Goal: Information Seeking & Learning: Learn about a topic

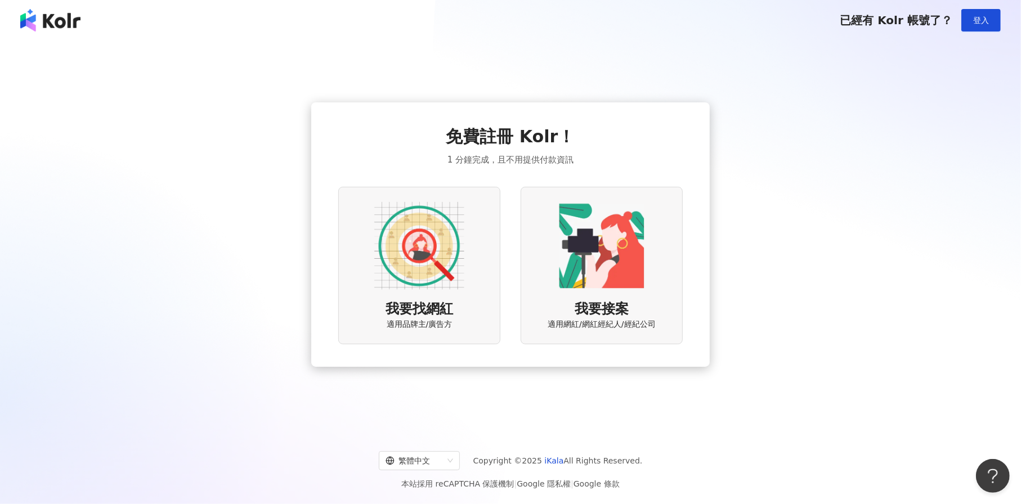
click at [440, 268] on img at bounding box center [419, 246] width 90 height 90
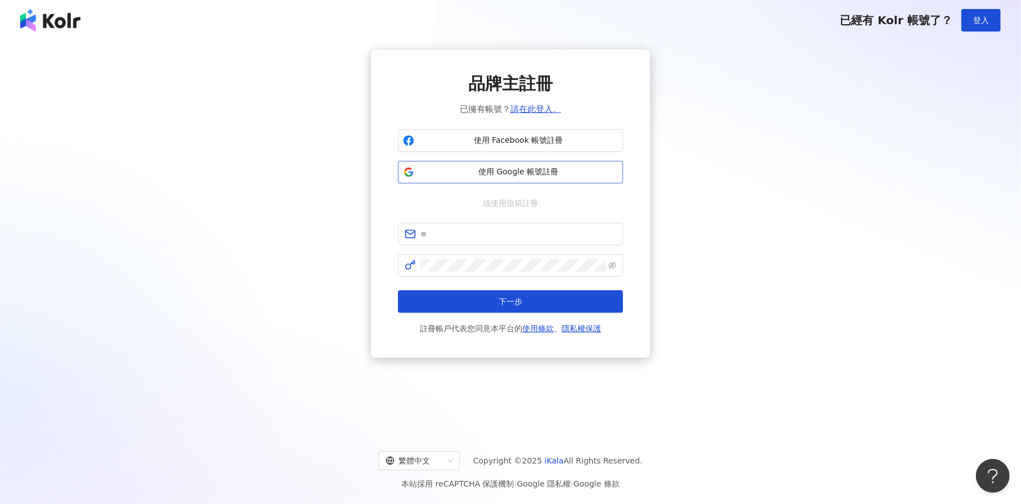
click at [529, 167] on span "使用 Google 帳號註冊" at bounding box center [518, 172] width 199 height 11
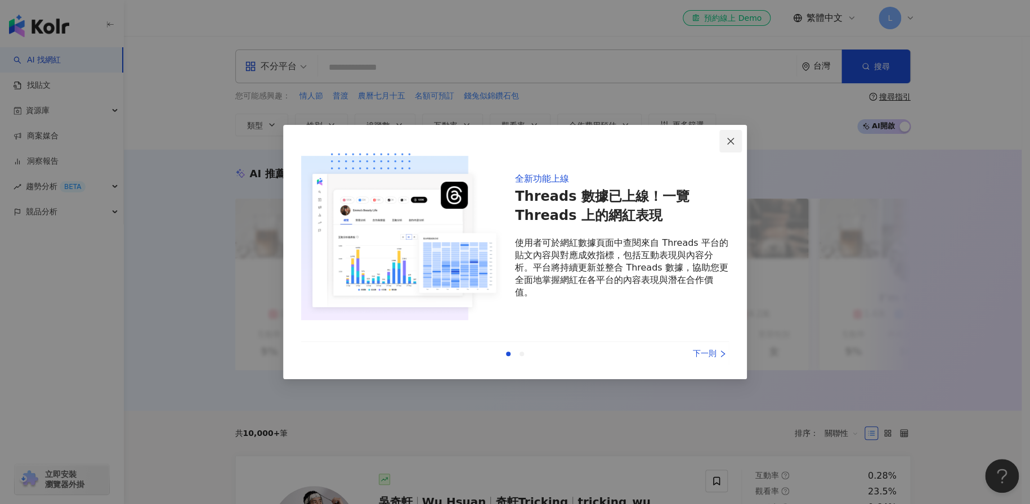
click at [732, 137] on icon "close" at bounding box center [730, 141] width 9 height 9
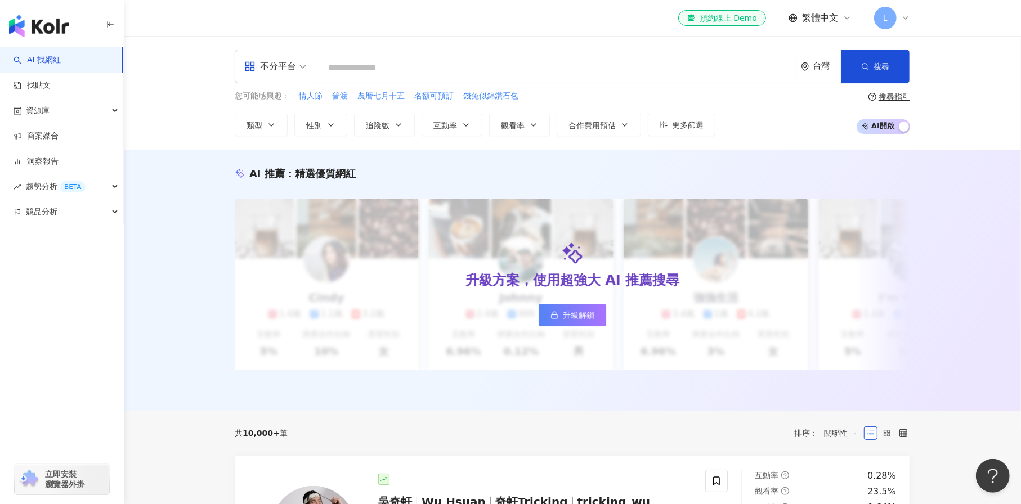
click at [346, 60] on input "search" at bounding box center [556, 67] width 469 height 21
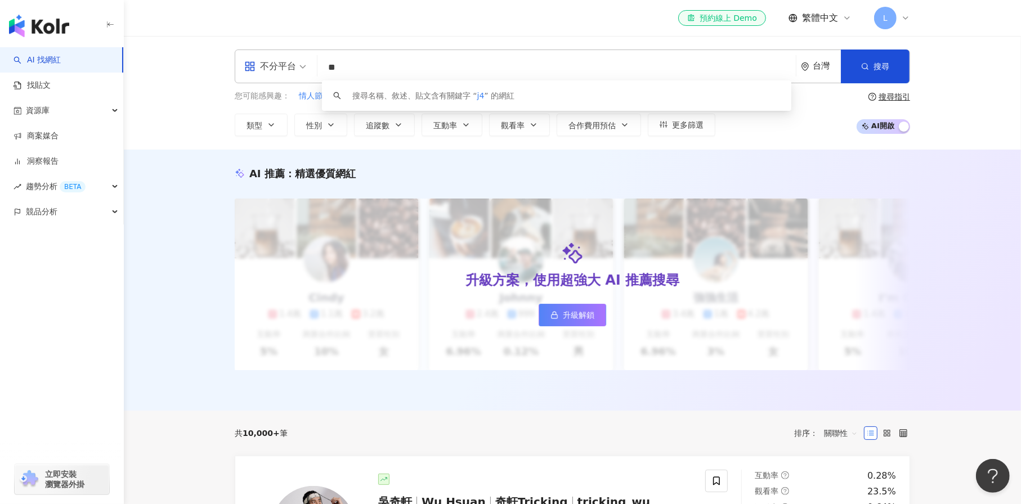
type input "*"
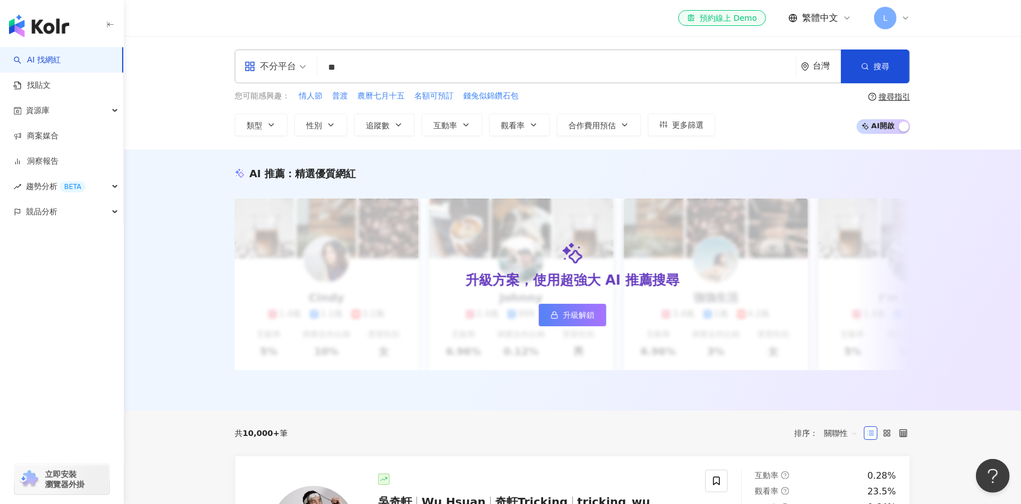
type input "*"
type input "***"
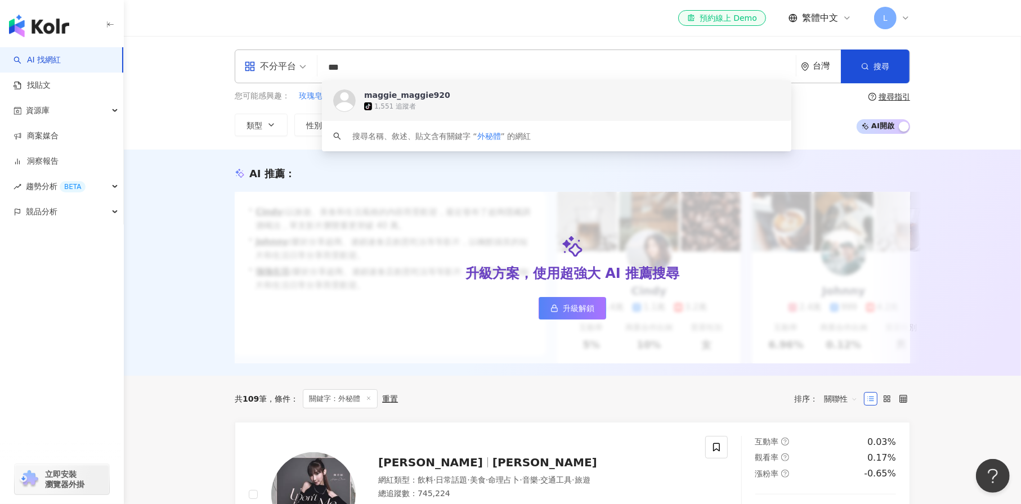
click at [401, 37] on div "不分平台 *** 台灣 搜尋 https://www.tiktok.com/@maggie_maggie920 keyword maggie_maggie92…" at bounding box center [572, 93] width 897 height 114
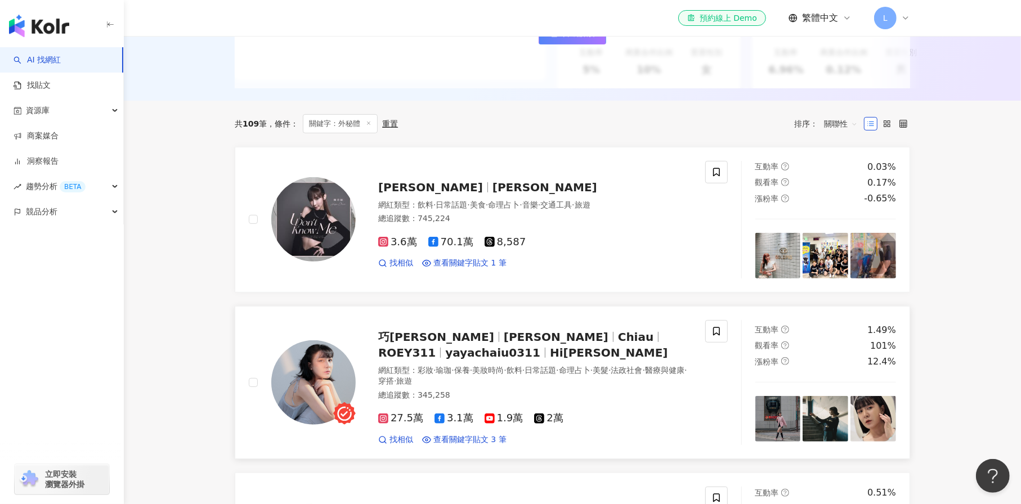
scroll to position [300, 0]
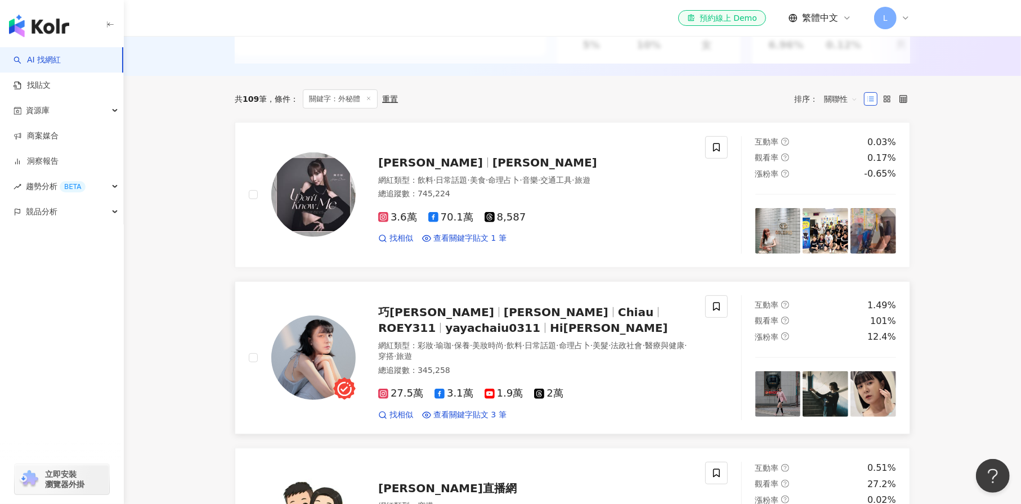
click at [330, 354] on img at bounding box center [313, 358] width 84 height 84
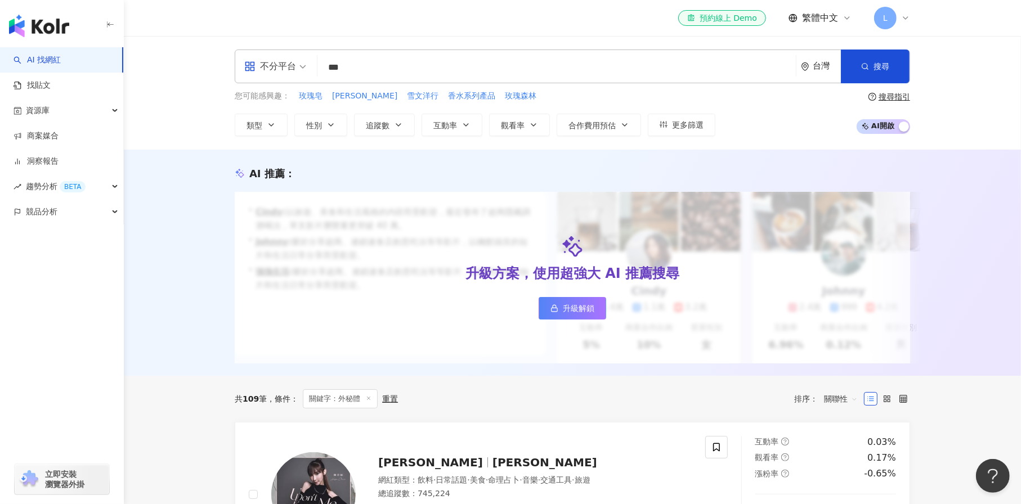
click at [378, 73] on input "***" at bounding box center [556, 67] width 469 height 21
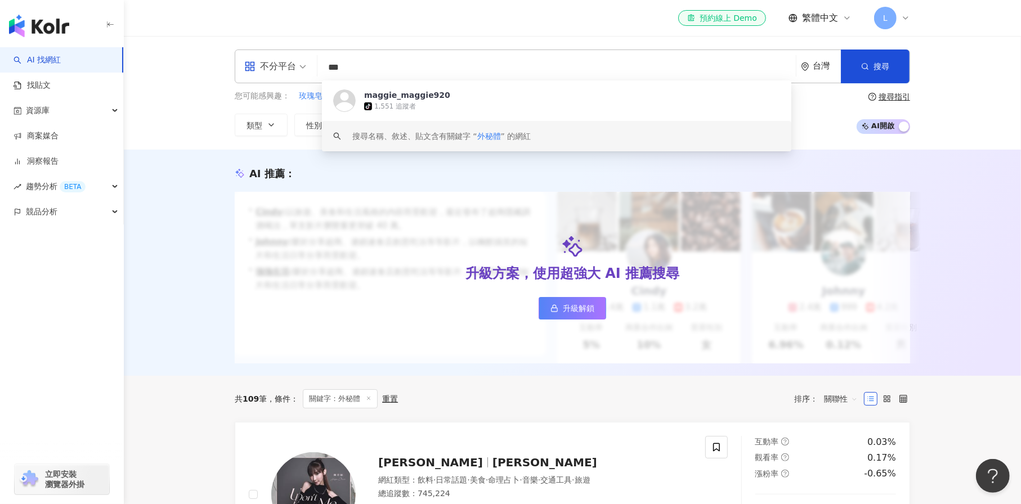
click at [189, 109] on div "不分平台 *** 台灣 搜尋 https://www.tiktok.com/@maggie_maggie920 keyword maggie_maggie92…" at bounding box center [572, 93] width 897 height 114
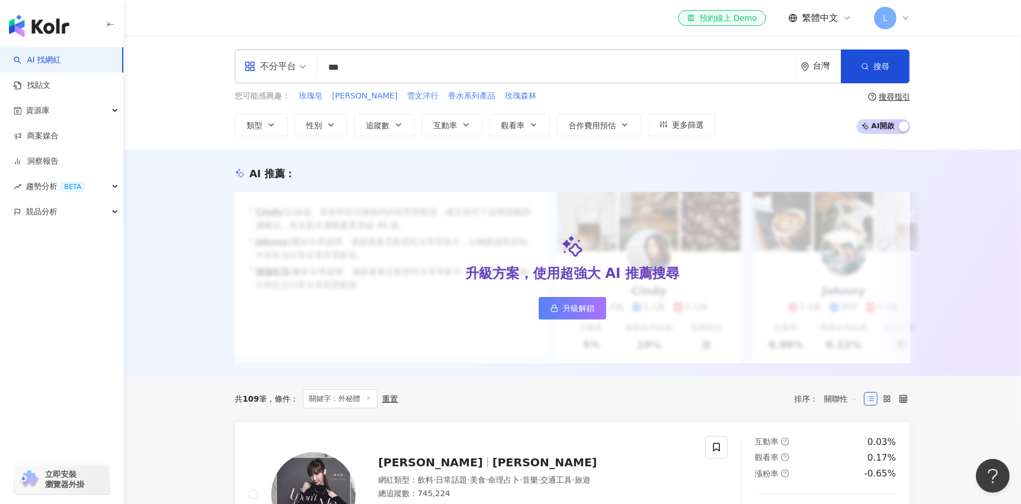
click at [896, 19] on span "L" at bounding box center [885, 18] width 23 height 23
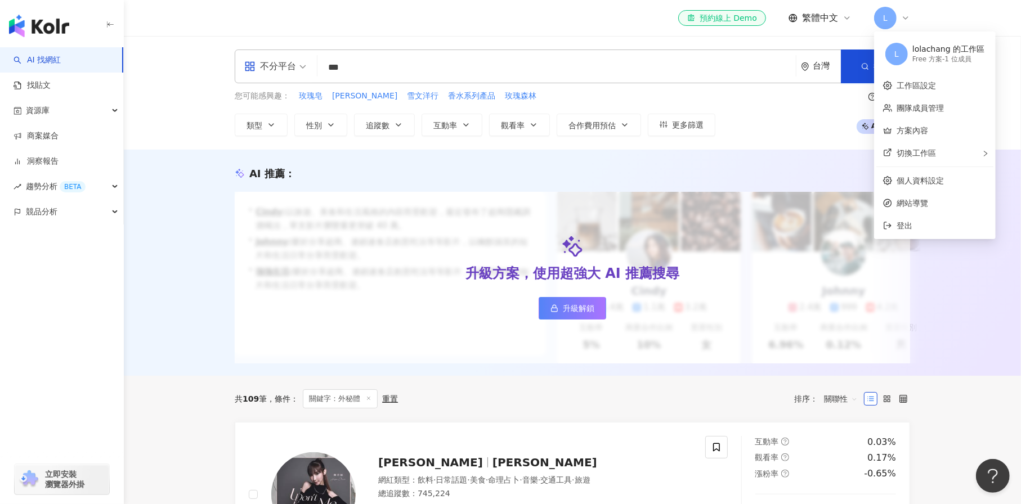
click at [950, 61] on div "Free 方案 - 1 位成員" at bounding box center [948, 60] width 72 height 10
click at [897, 21] on div "L" at bounding box center [892, 18] width 36 height 23
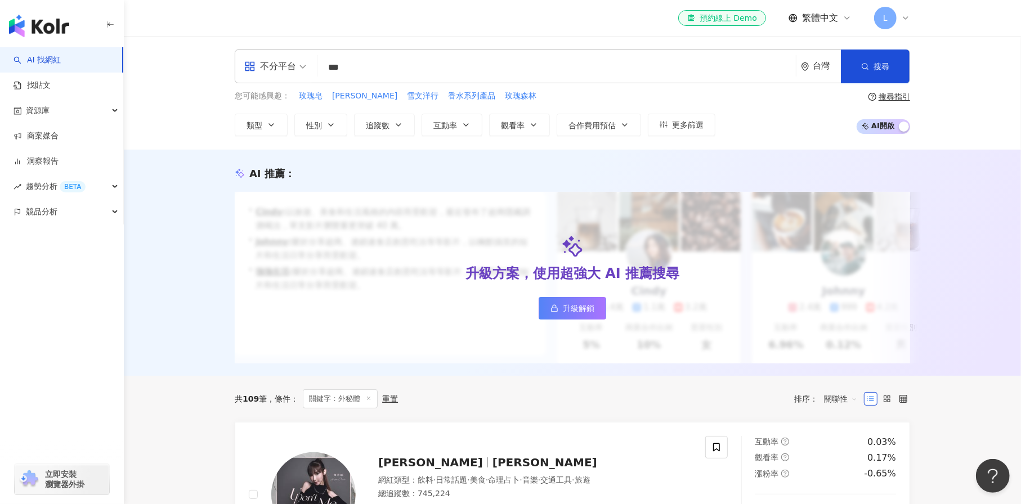
click at [897, 21] on div "L" at bounding box center [892, 18] width 36 height 23
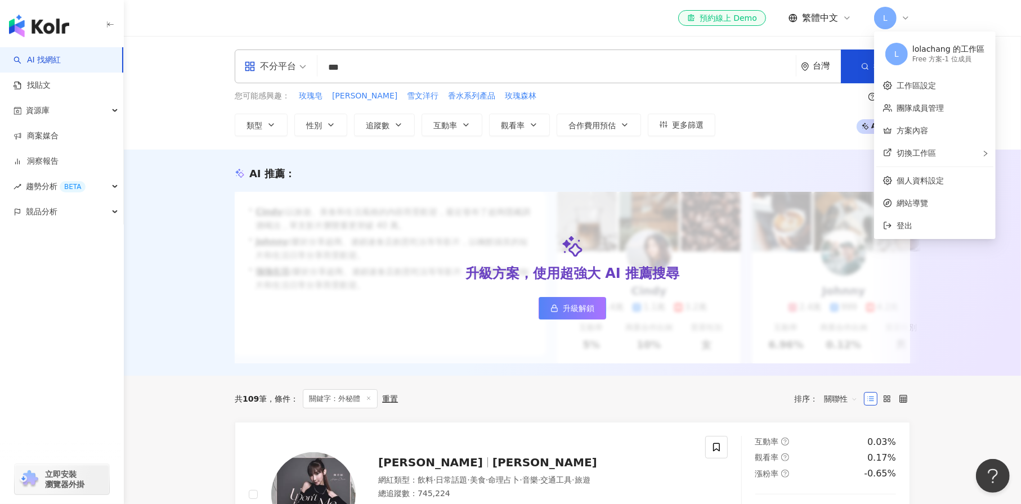
click at [500, 12] on div "el-icon-cs 預約線上 Demo 繁體中文 L" at bounding box center [572, 18] width 675 height 36
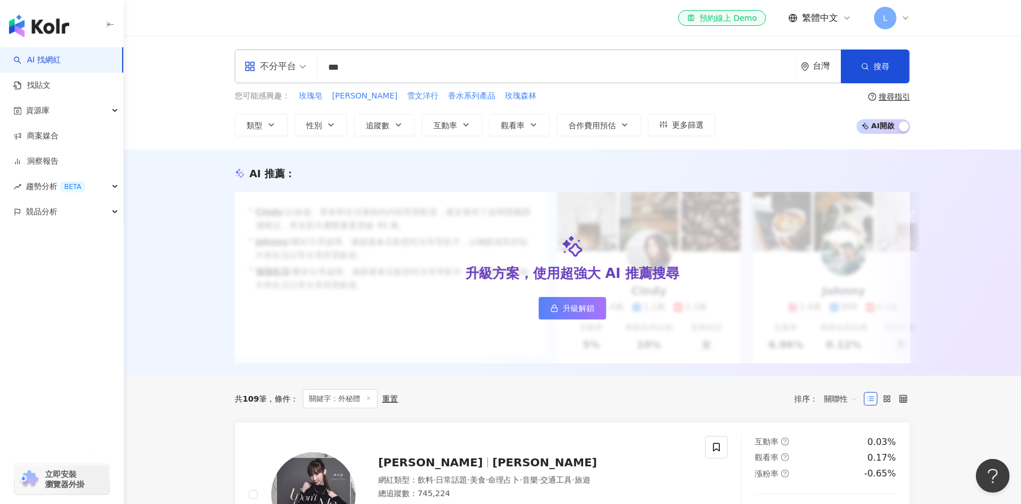
click at [902, 24] on div "L" at bounding box center [892, 18] width 36 height 23
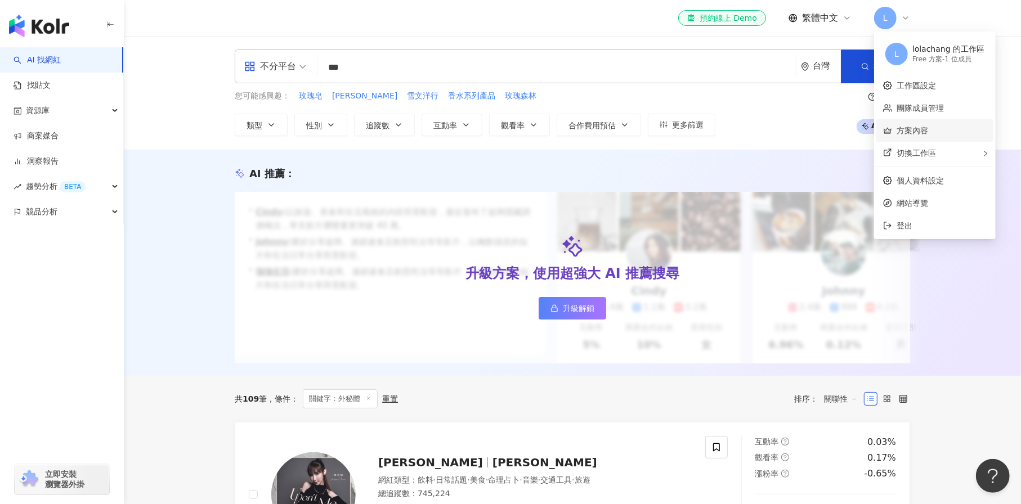
click at [928, 134] on link "方案內容" at bounding box center [913, 130] width 32 height 9
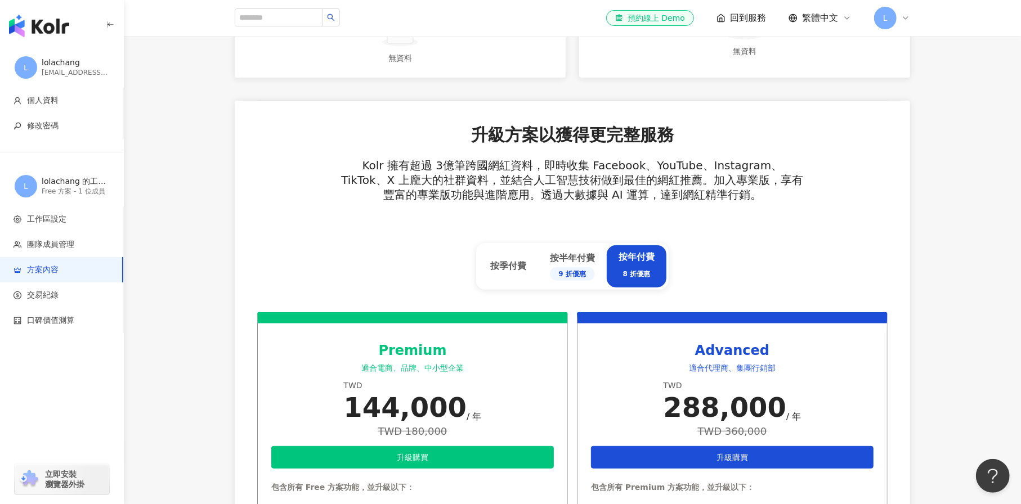
scroll to position [450, 0]
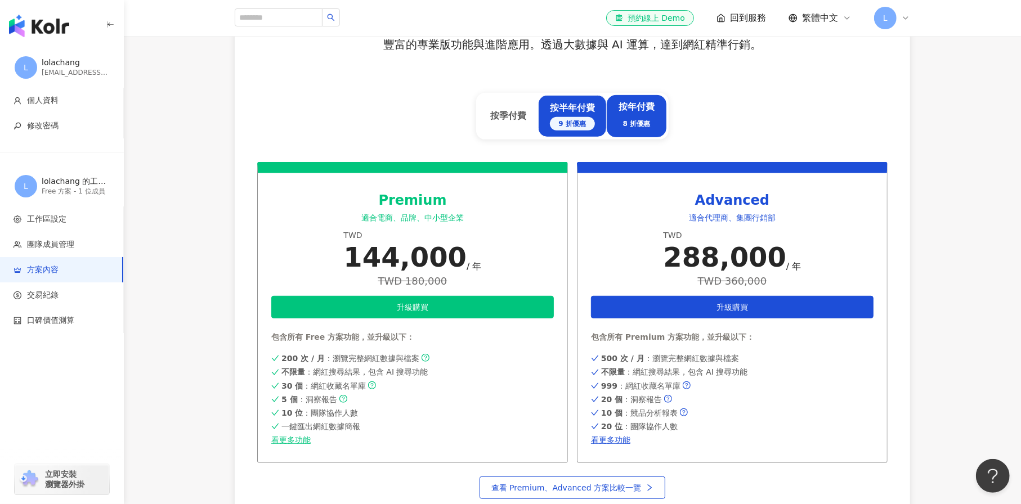
click at [560, 110] on div "按半年付費 9 折優惠" at bounding box center [572, 116] width 45 height 28
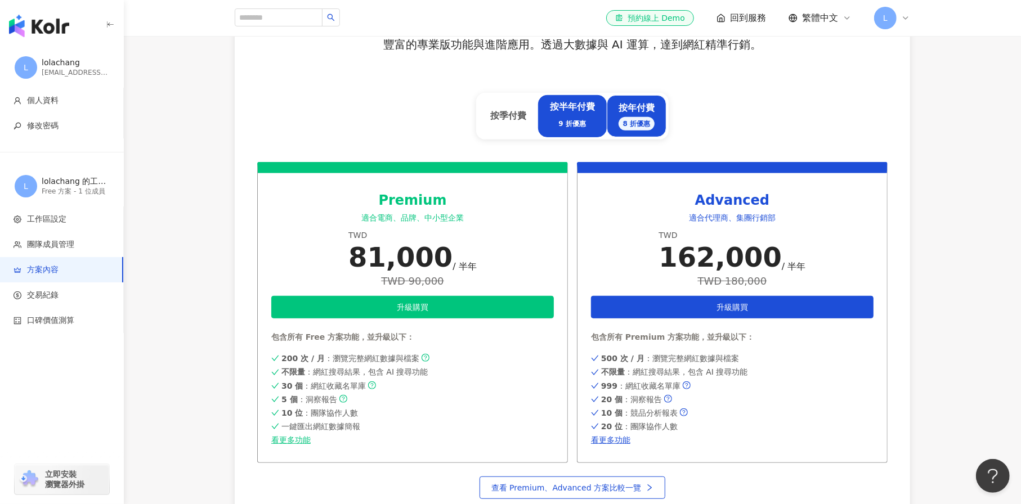
click at [646, 120] on div "8 折優惠" at bounding box center [637, 124] width 37 height 14
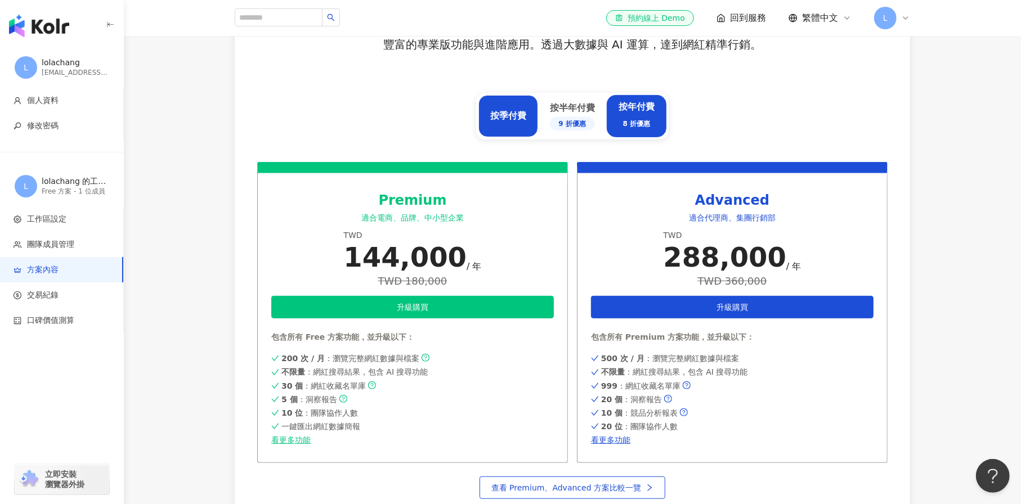
click at [525, 128] on div "按季付費" at bounding box center [508, 116] width 60 height 42
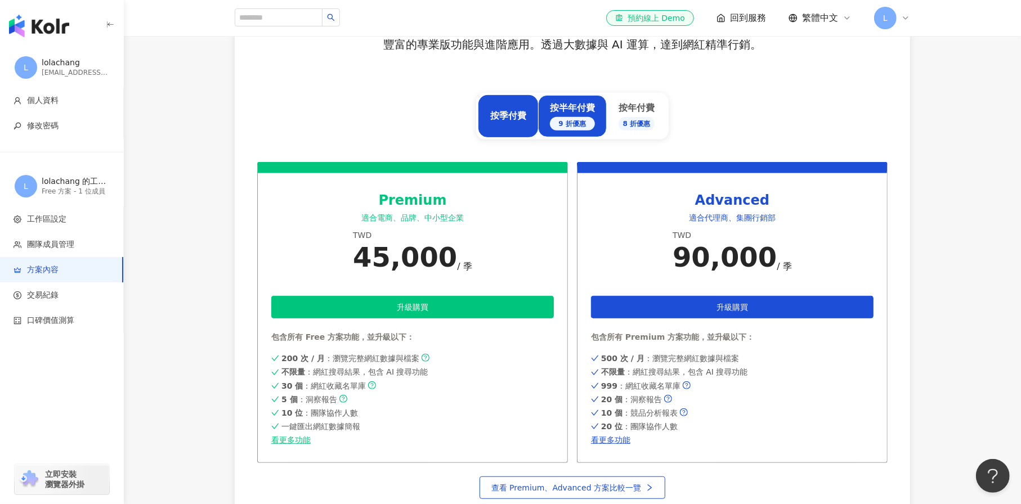
click at [576, 120] on div "9 折優惠" at bounding box center [572, 124] width 45 height 14
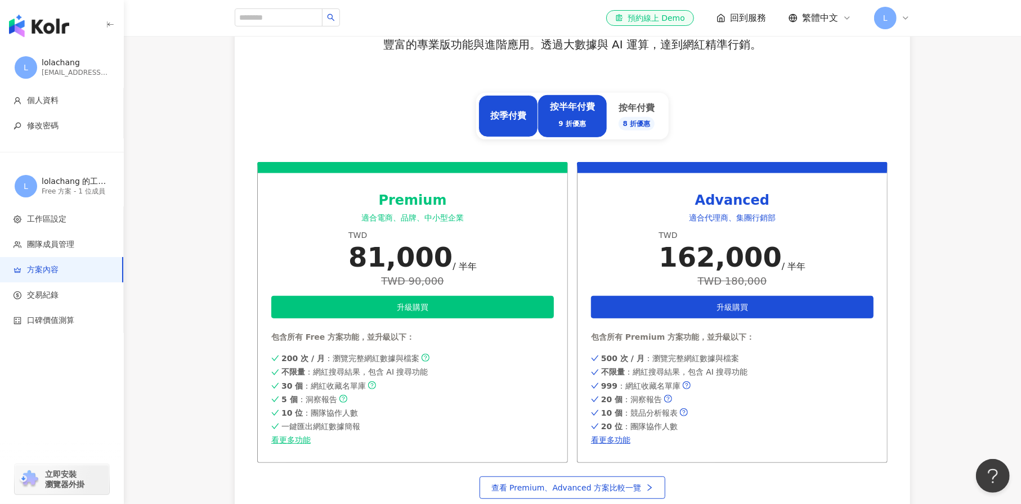
click at [514, 116] on div "按季付費" at bounding box center [508, 116] width 36 height 12
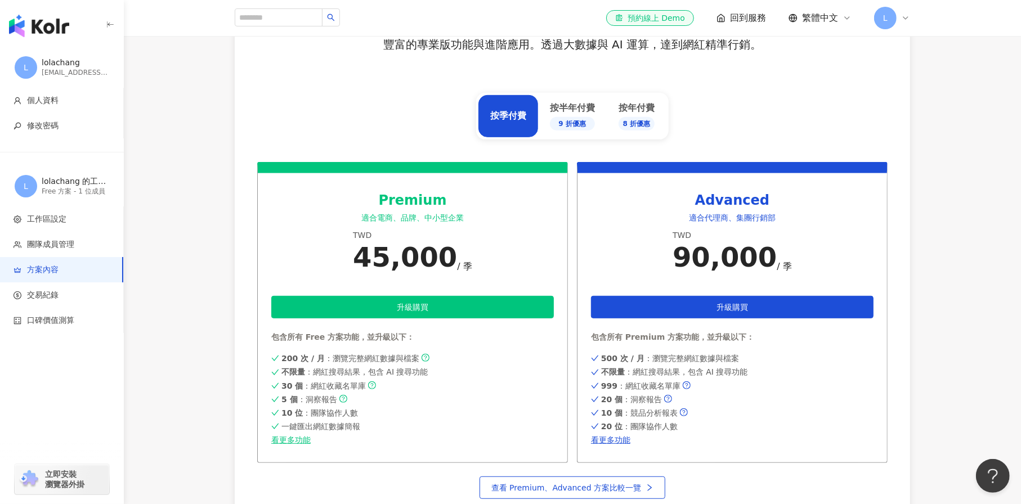
click at [442, 249] on div "45,000" at bounding box center [405, 257] width 104 height 32
click at [500, 273] on div "Premium 適合電商、品牌、中小型企業 TWD 45,000 / 季 升級購買 包含所有 Free 方案功能，並升級以下： 200 次 / 月 ：瀏覽完整…" at bounding box center [412, 312] width 311 height 301
click at [594, 120] on div "9 折優惠" at bounding box center [572, 124] width 45 height 14
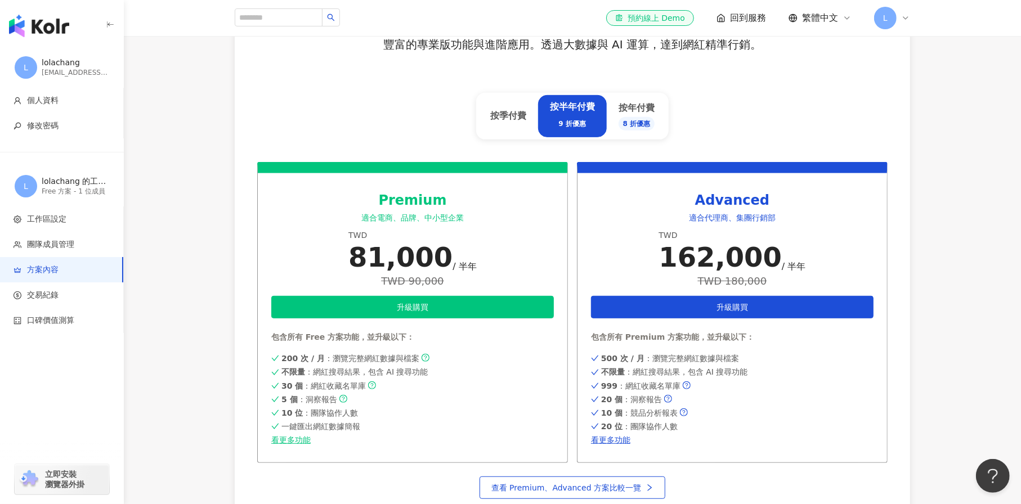
click at [666, 120] on div "按季付費 按半年付費 9 折優惠 按年付費 8 折優惠" at bounding box center [572, 116] width 193 height 47
click at [642, 120] on div "8 折優惠" at bounding box center [637, 124] width 37 height 14
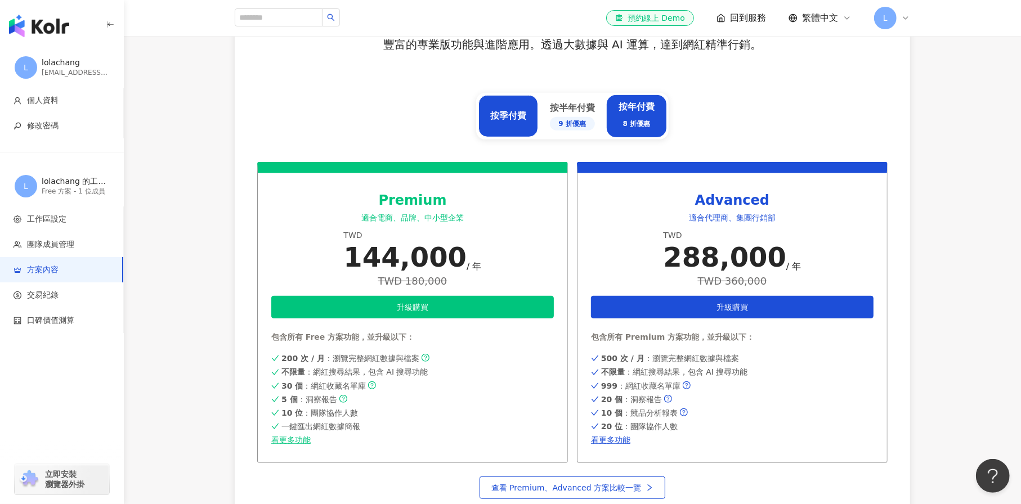
click at [532, 120] on div "按季付費" at bounding box center [508, 116] width 60 height 42
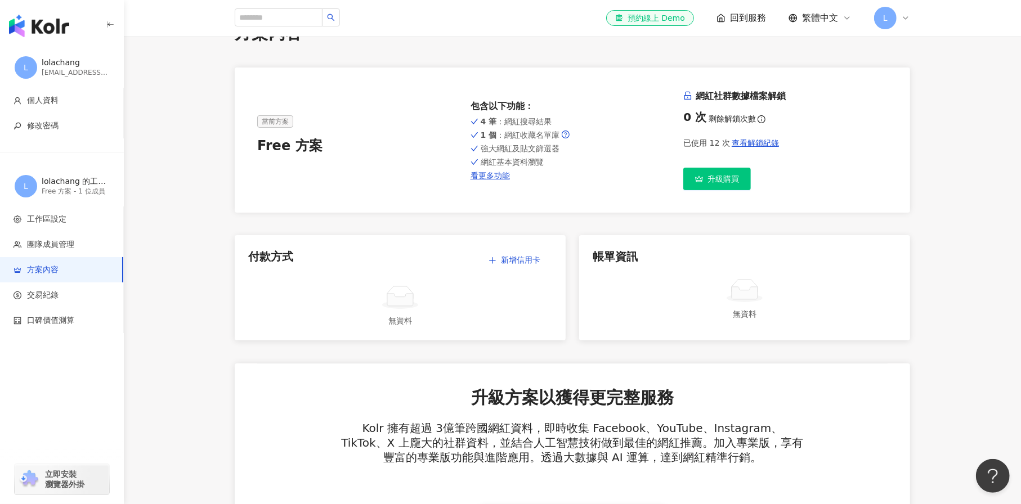
scroll to position [0, 0]
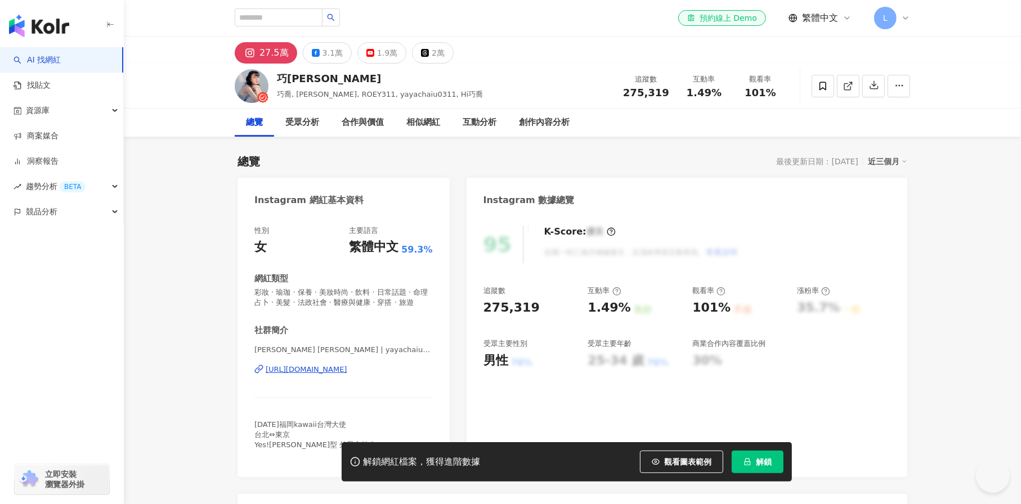
click at [491, 300] on div "275,319" at bounding box center [511, 307] width 56 height 17
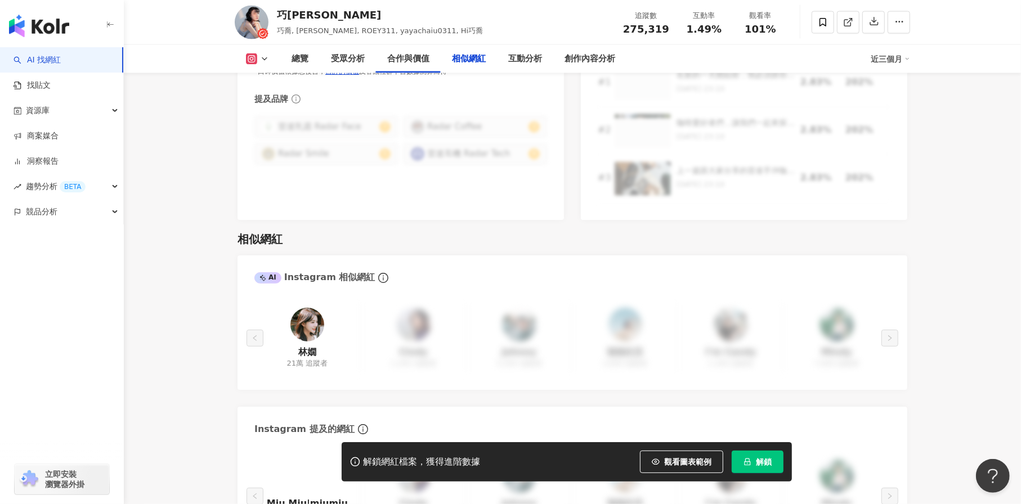
scroll to position [1876, 0]
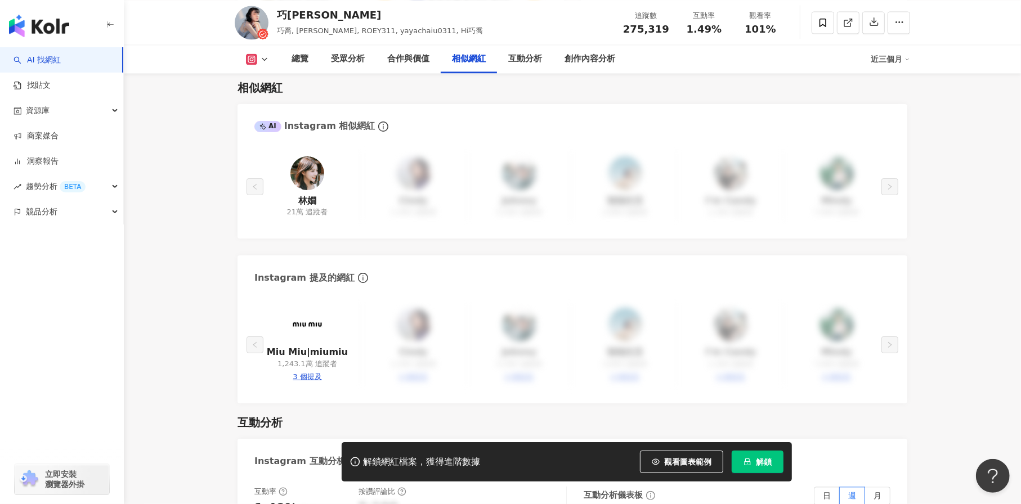
click at [310, 156] on img at bounding box center [307, 173] width 34 height 34
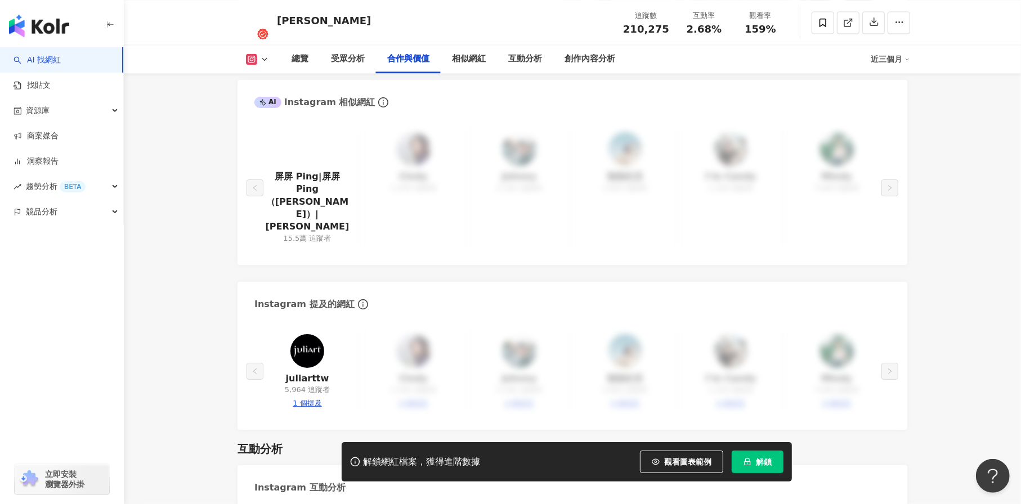
scroll to position [1726, 0]
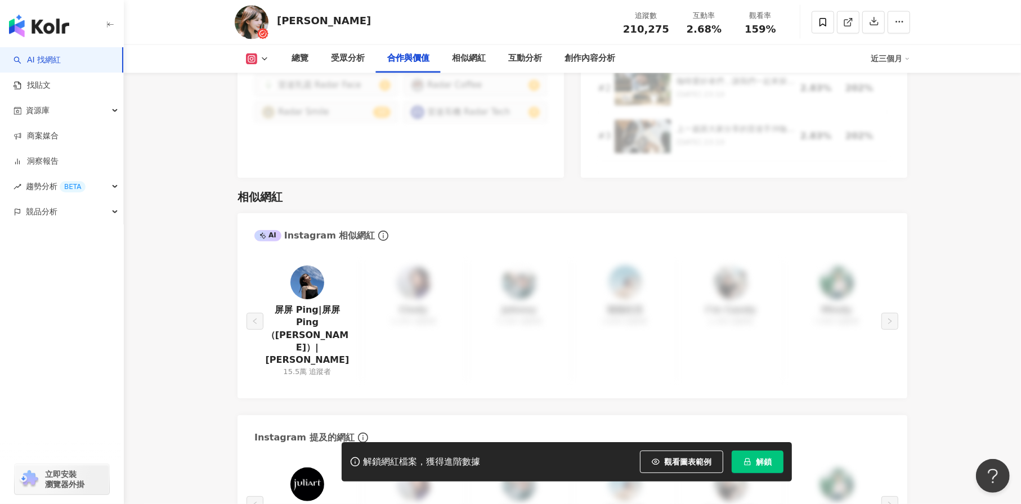
click at [305, 266] on img at bounding box center [307, 283] width 34 height 34
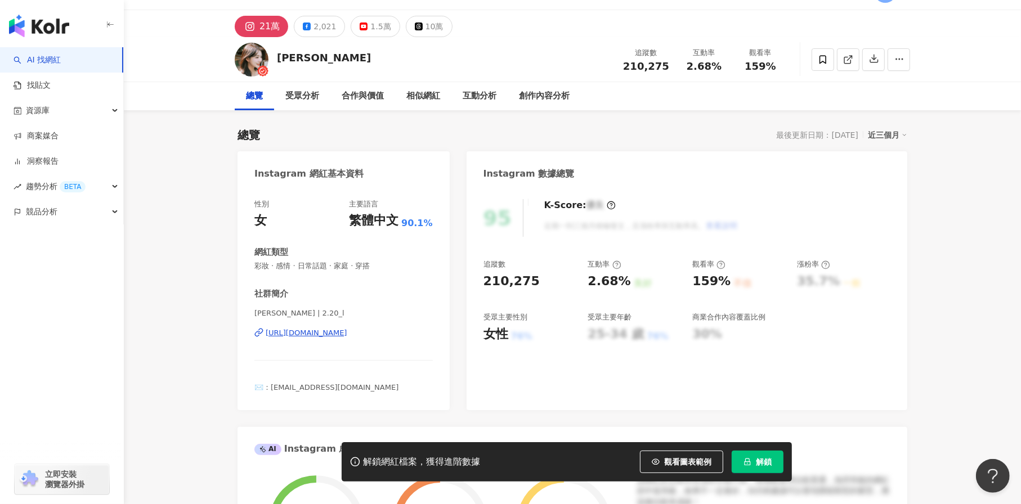
scroll to position [0, 0]
